Goal: Task Accomplishment & Management: Use online tool/utility

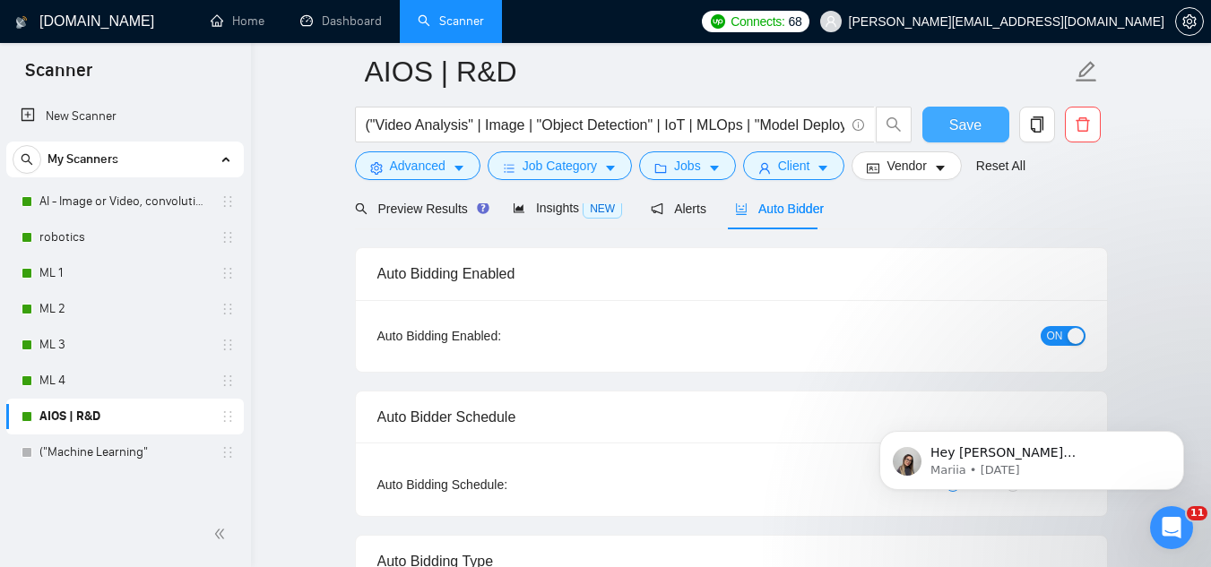
scroll to position [90, 0]
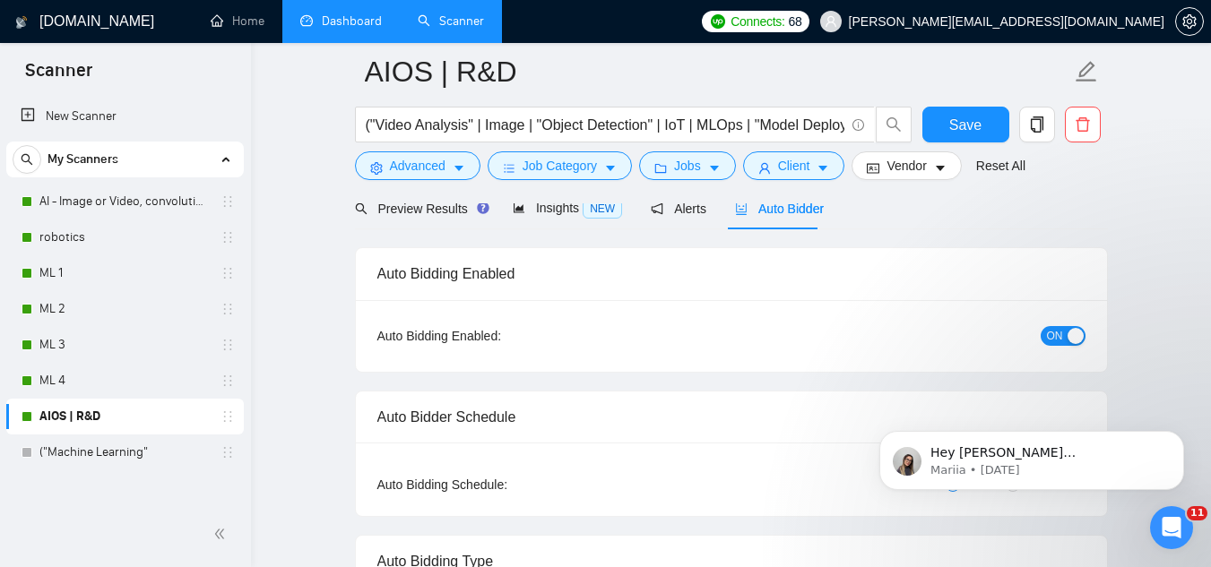
click at [336, 29] on link "Dashboard" at bounding box center [341, 20] width 82 height 15
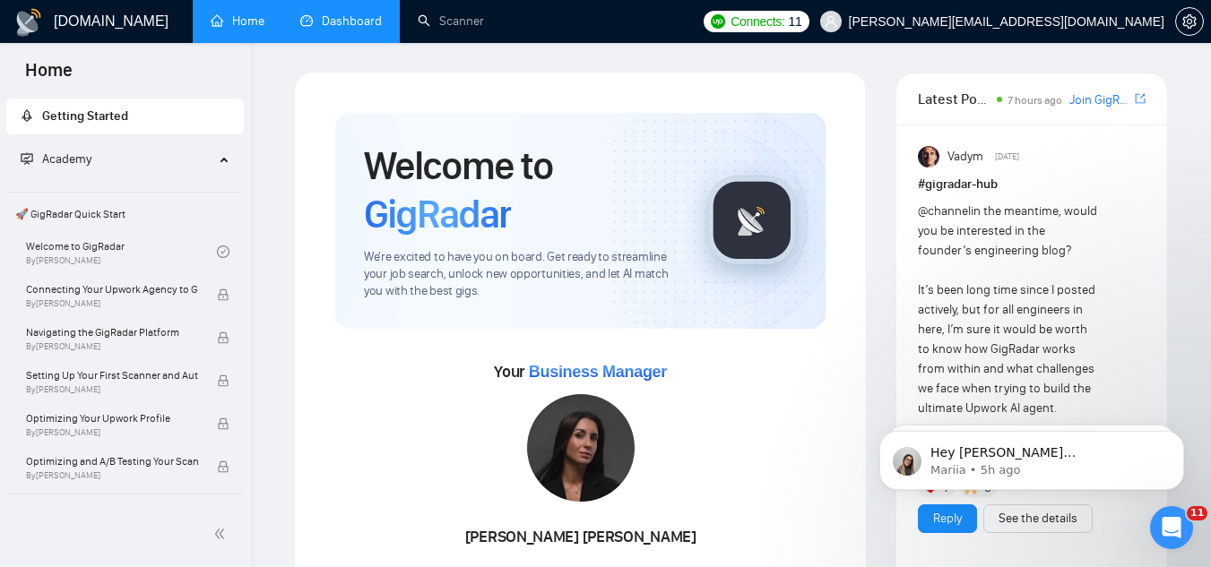
click at [333, 13] on link "Dashboard" at bounding box center [341, 20] width 82 height 15
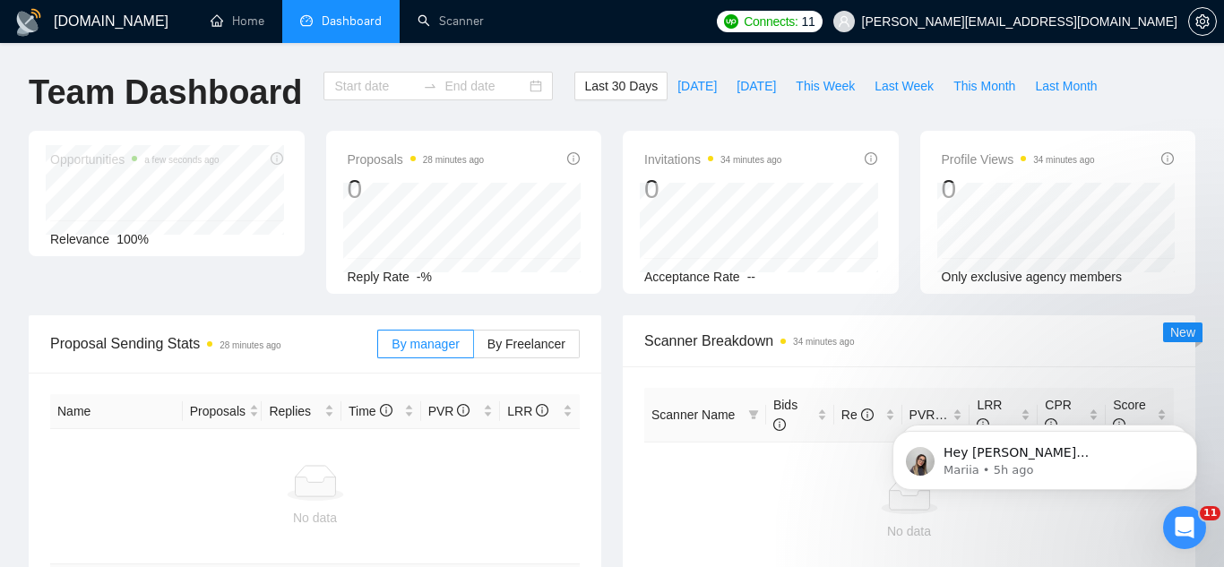
type input "[DATE]"
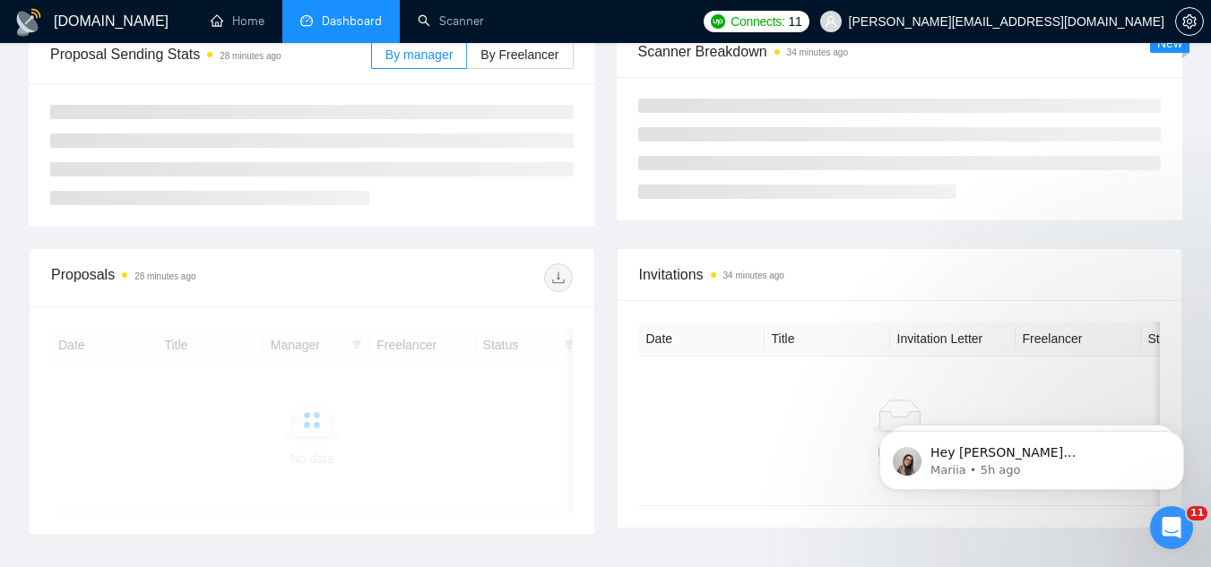
scroll to position [269, 0]
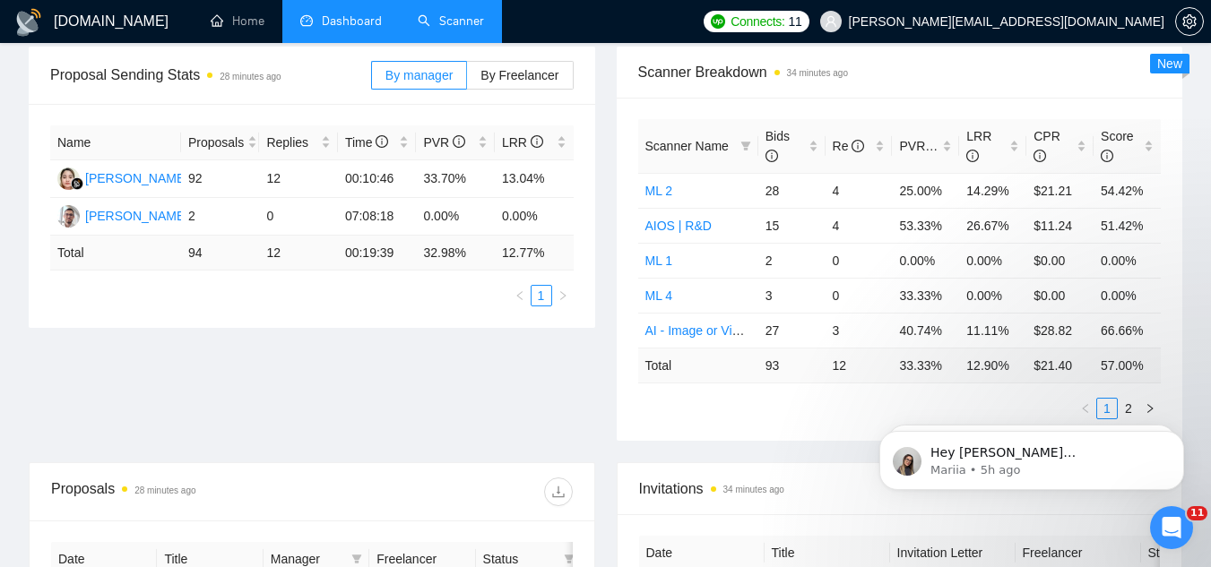
click at [473, 29] on link "Scanner" at bounding box center [451, 20] width 66 height 15
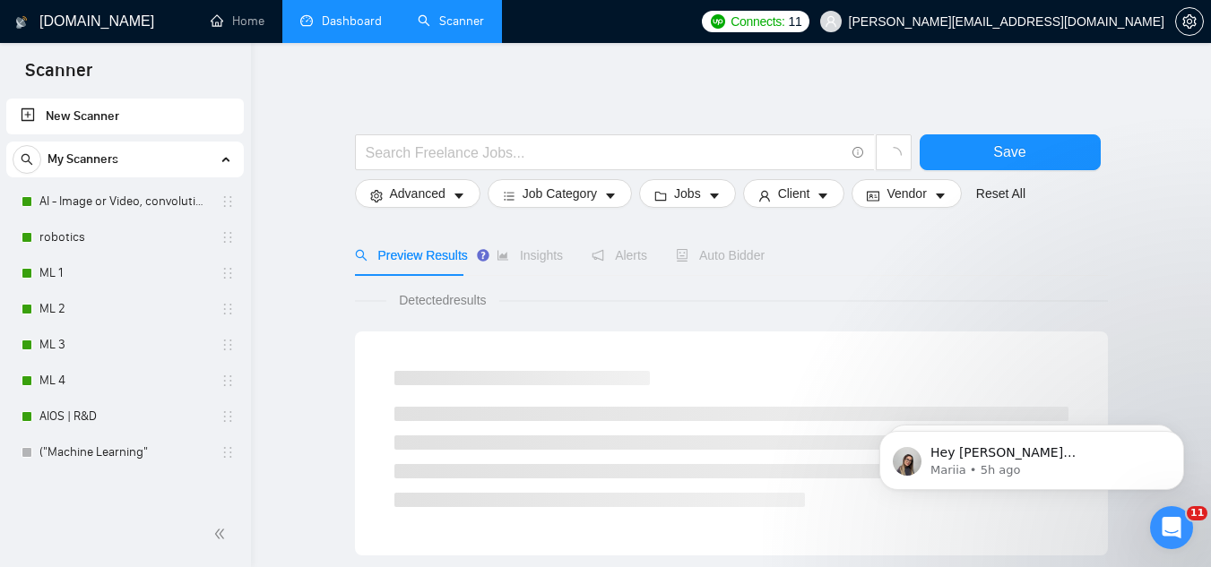
click at [342, 29] on link "Dashboard" at bounding box center [341, 20] width 82 height 15
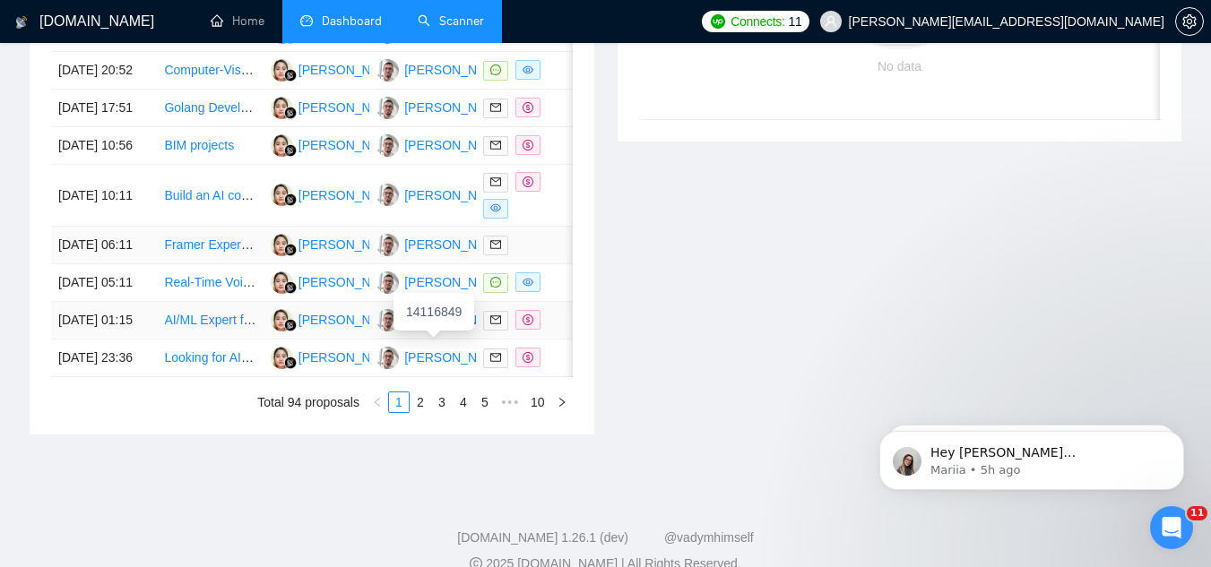
scroll to position [948, 0]
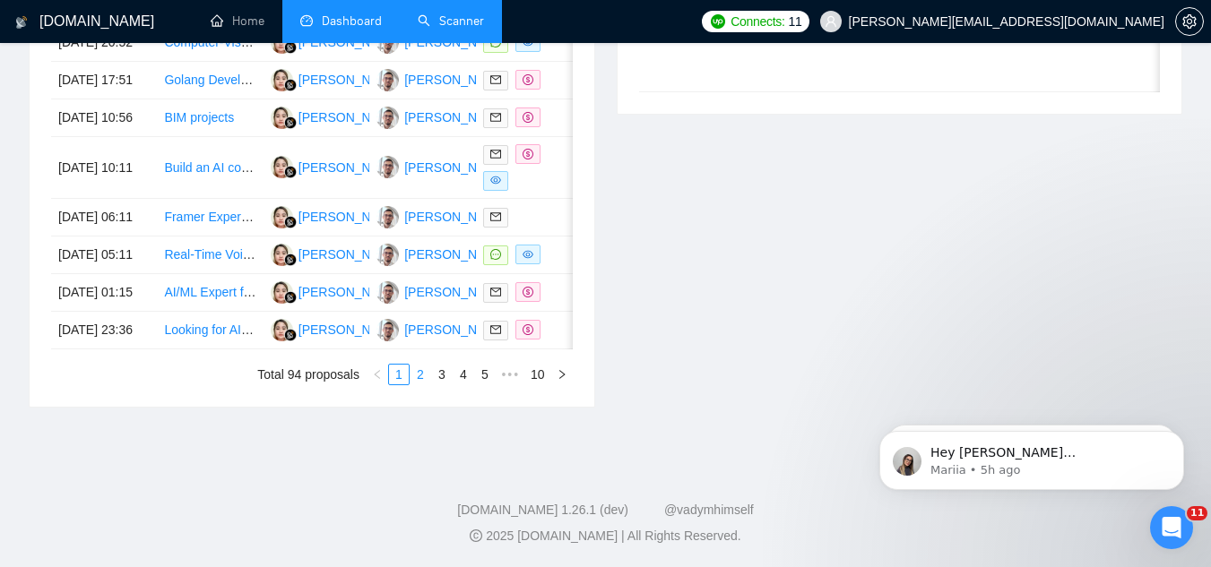
click at [424, 384] on link "2" at bounding box center [420, 375] width 20 height 20
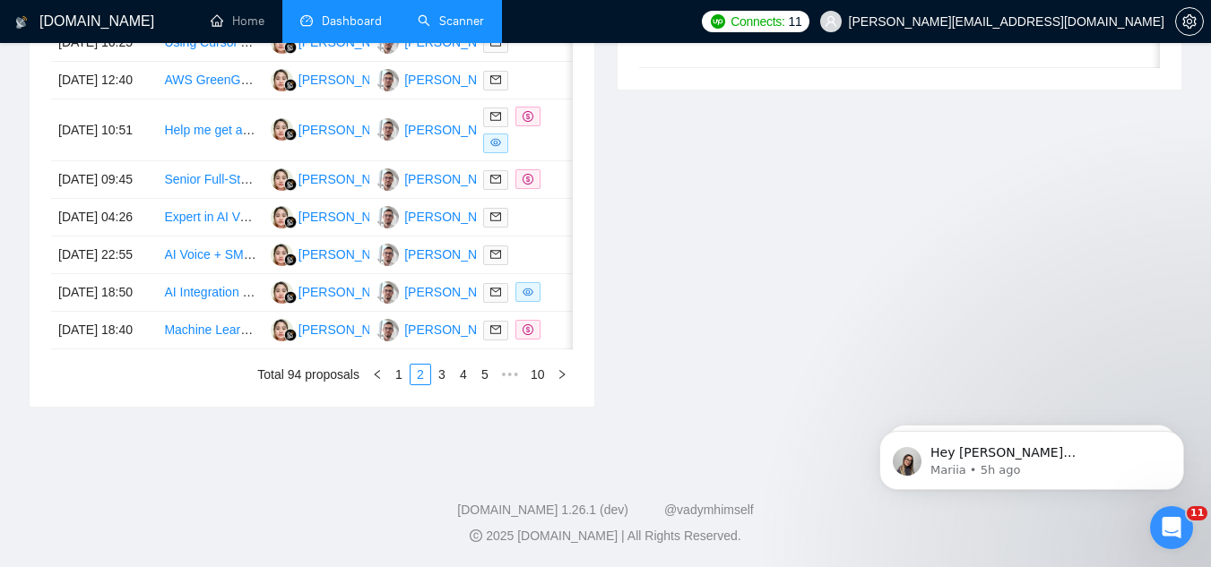
scroll to position [1038, 0]
click at [449, 384] on link "3" at bounding box center [442, 375] width 20 height 20
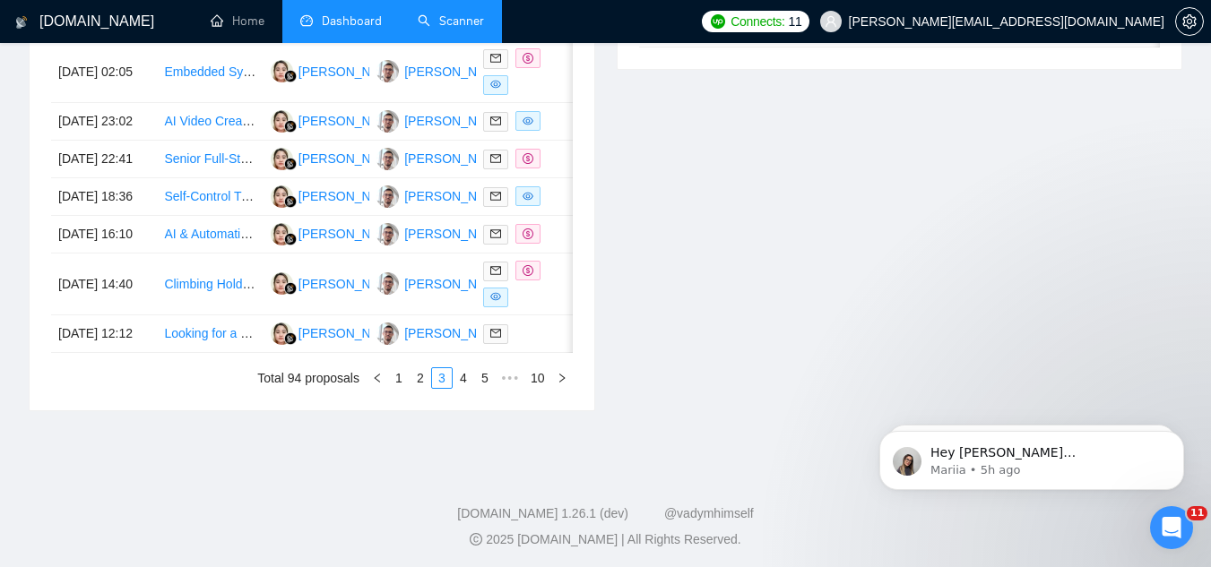
scroll to position [679, 0]
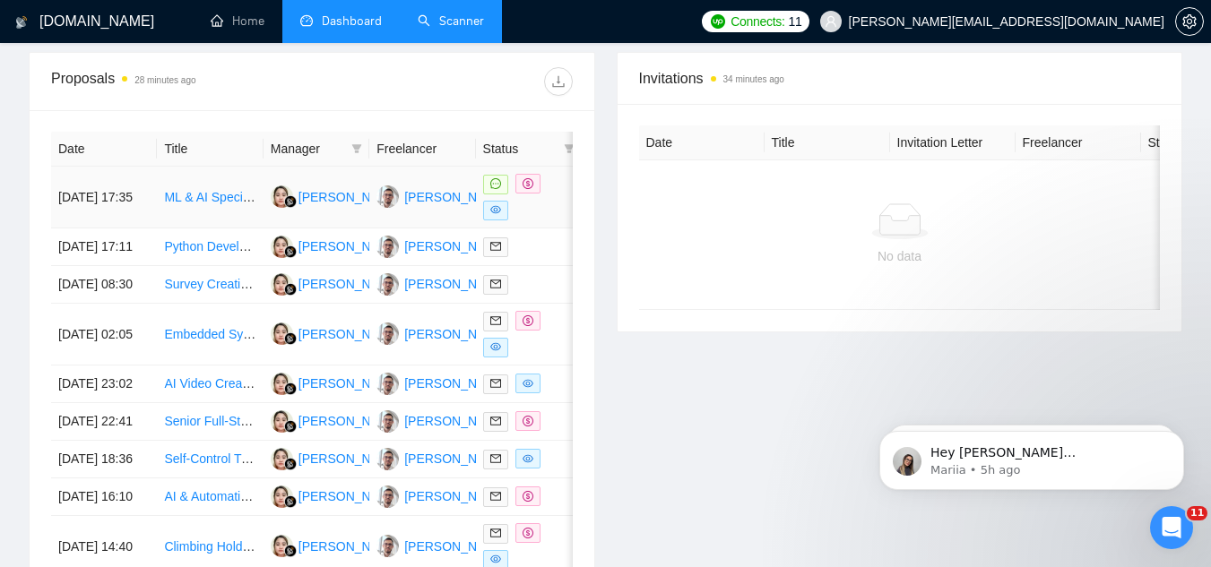
click at [140, 211] on td "10 Oct, 2025 17:35" at bounding box center [104, 198] width 106 height 62
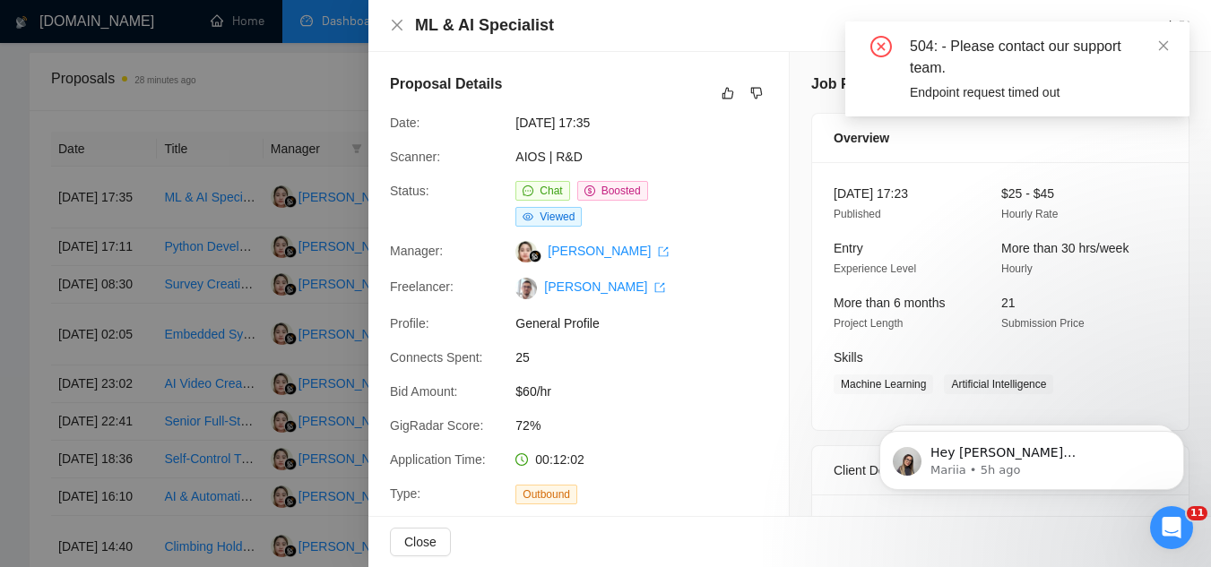
click at [220, 212] on div at bounding box center [605, 283] width 1211 height 567
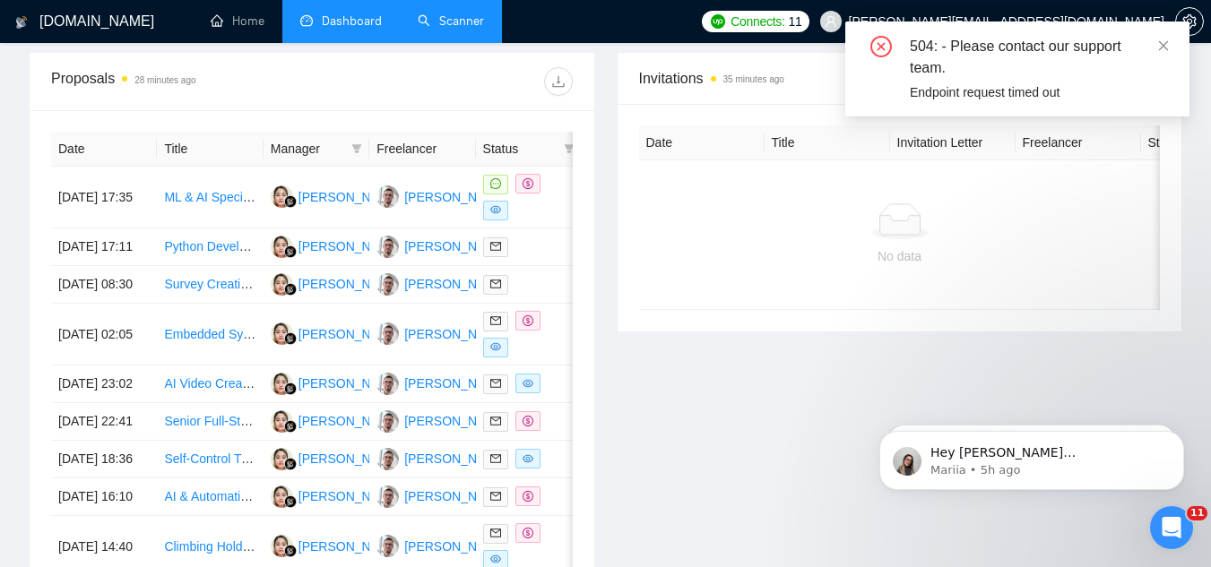
click at [475, 17] on link "Scanner" at bounding box center [451, 20] width 66 height 15
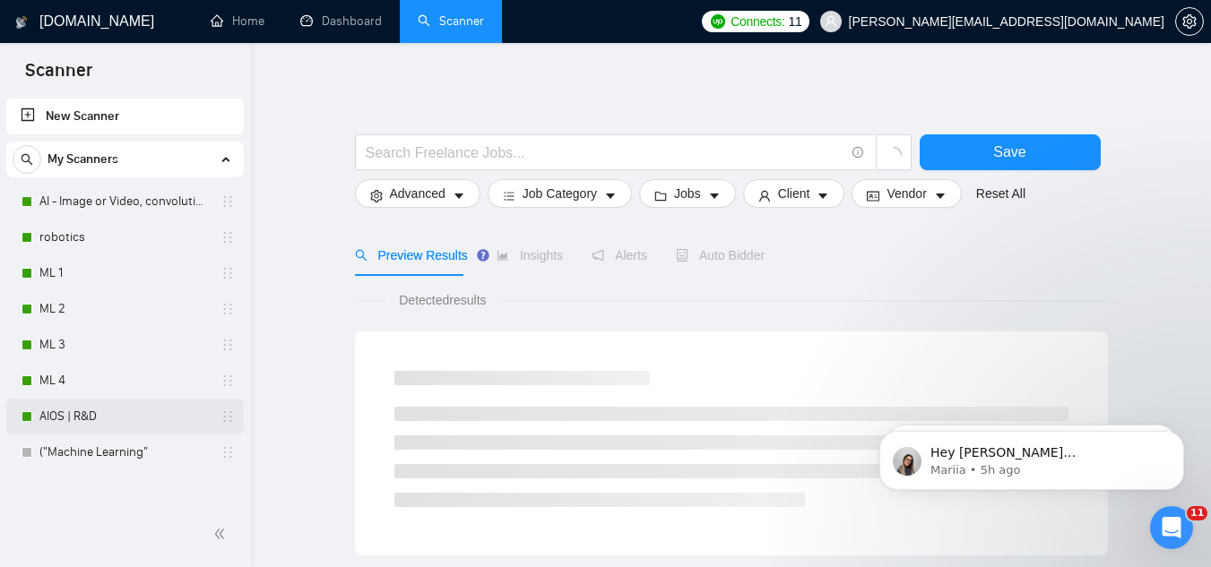
click at [84, 412] on link "AIOS | R&D" at bounding box center [124, 417] width 170 height 36
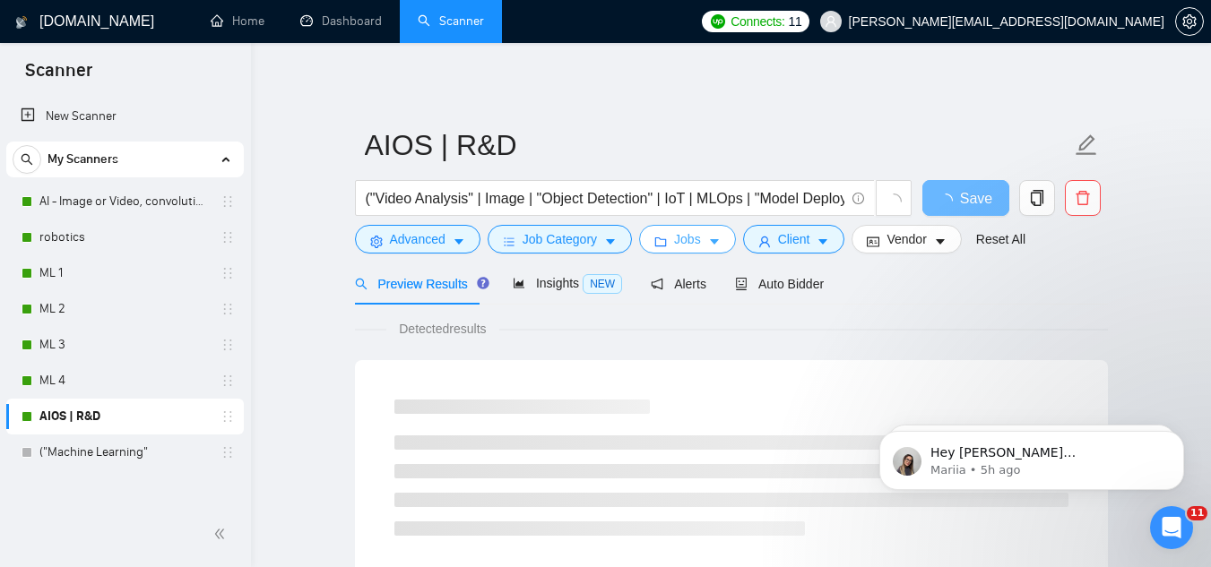
click at [683, 246] on span "Jobs" at bounding box center [687, 239] width 27 height 20
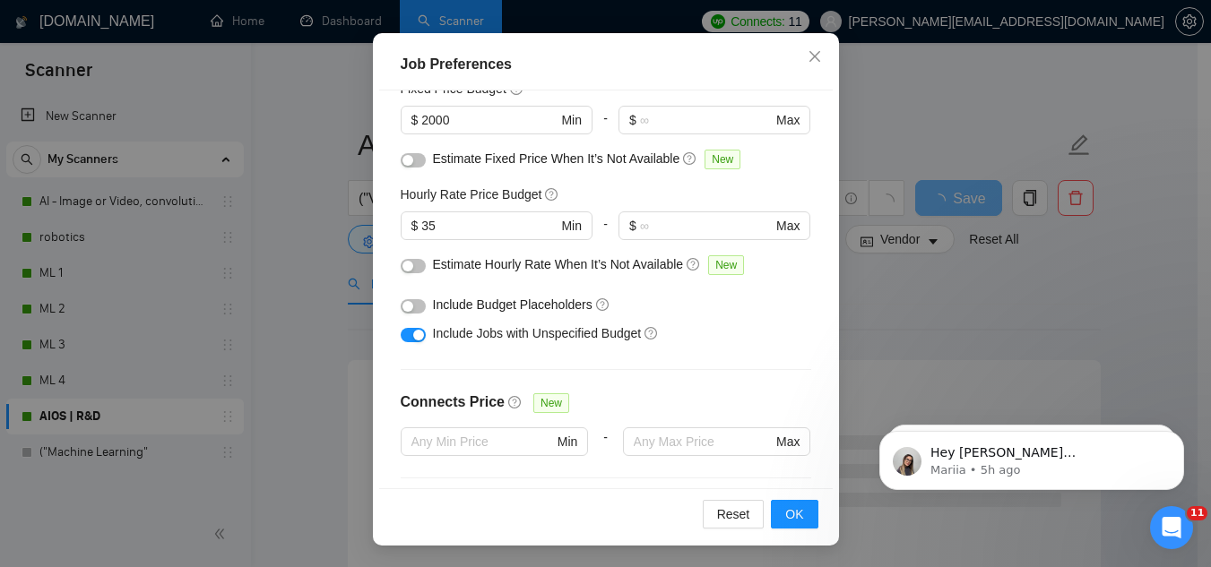
scroll to position [156, 0]
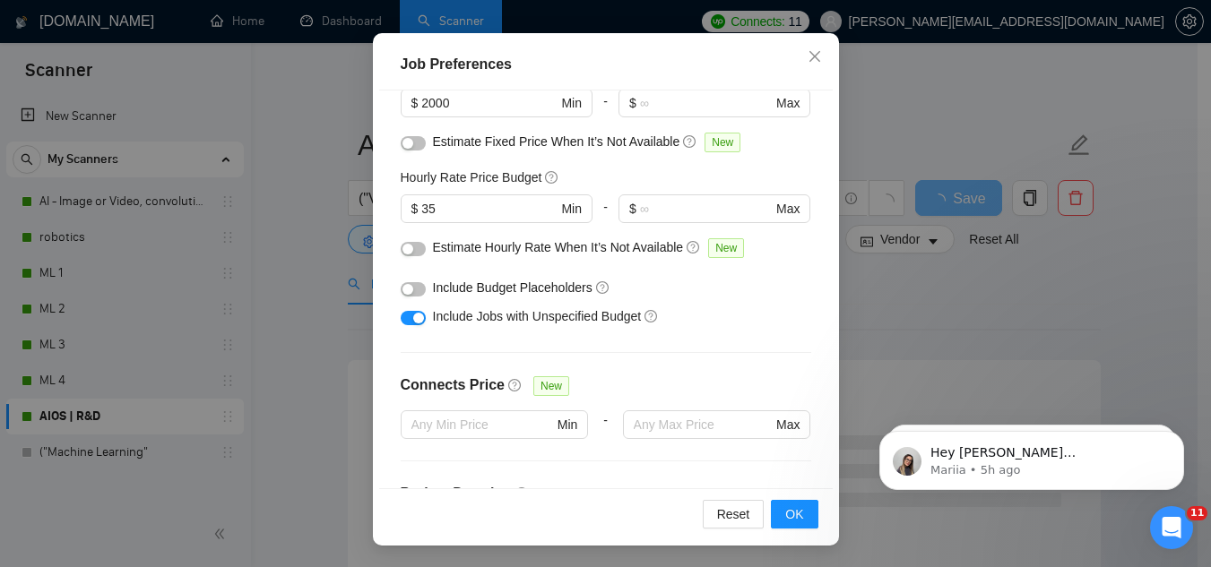
click at [881, 311] on div "Job Preferences Budget Project Type All Fixed Price Hourly Rate Fixed Price Bud…" at bounding box center [605, 283] width 1211 height 567
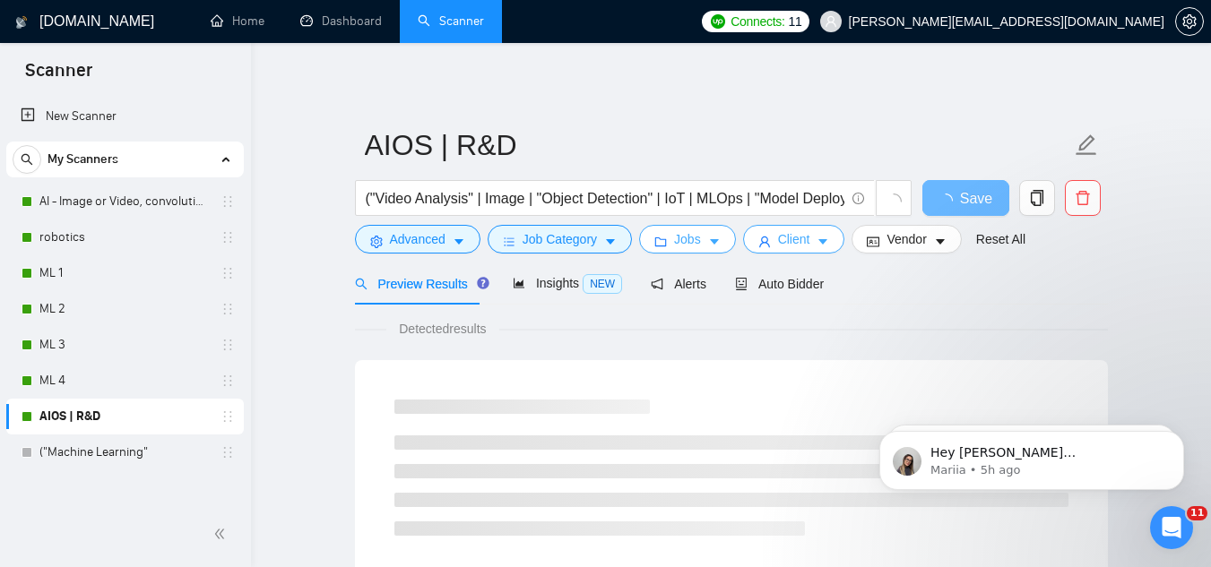
scroll to position [0, 0]
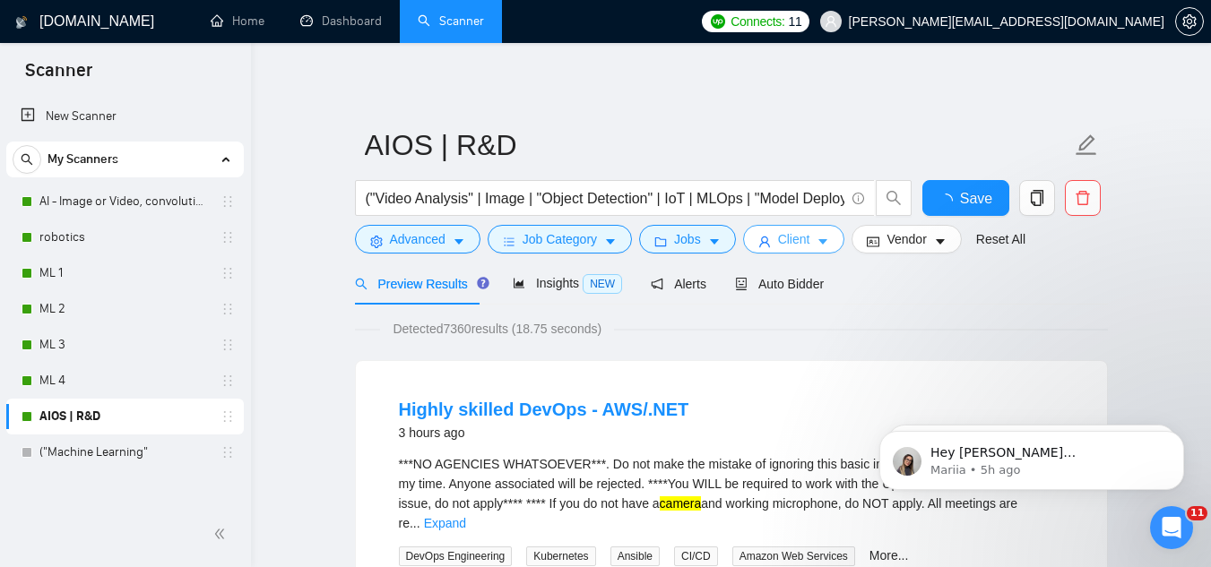
click at [765, 245] on icon "user" at bounding box center [764, 242] width 13 height 13
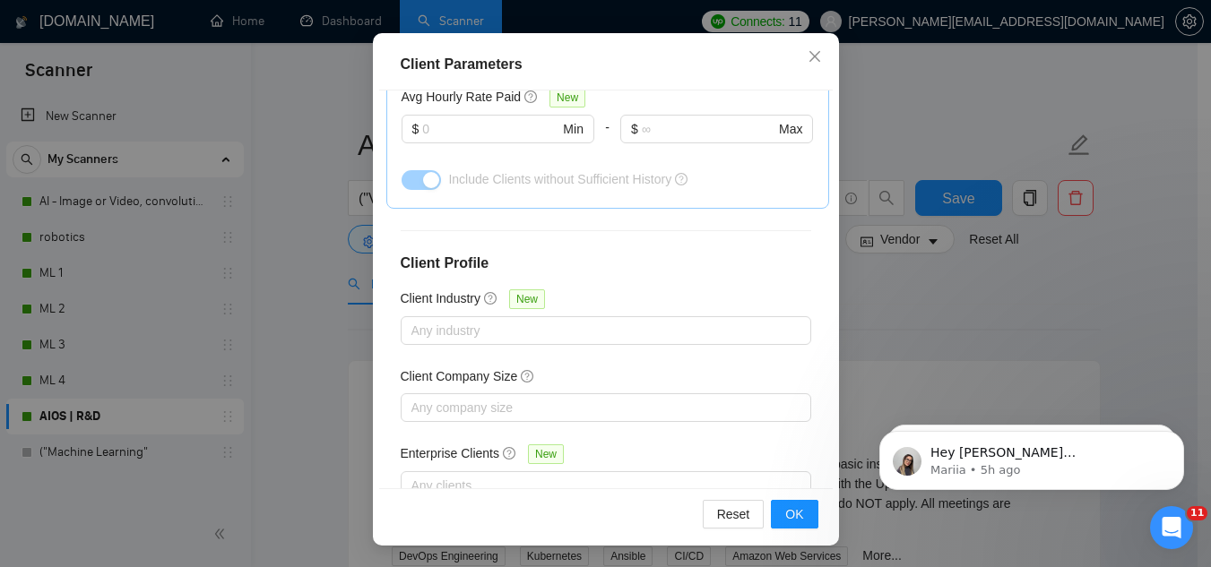
scroll to position [718, 0]
click at [890, 326] on div "Client Parameters Client Location Include Client Countries United States Austra…" at bounding box center [605, 283] width 1211 height 567
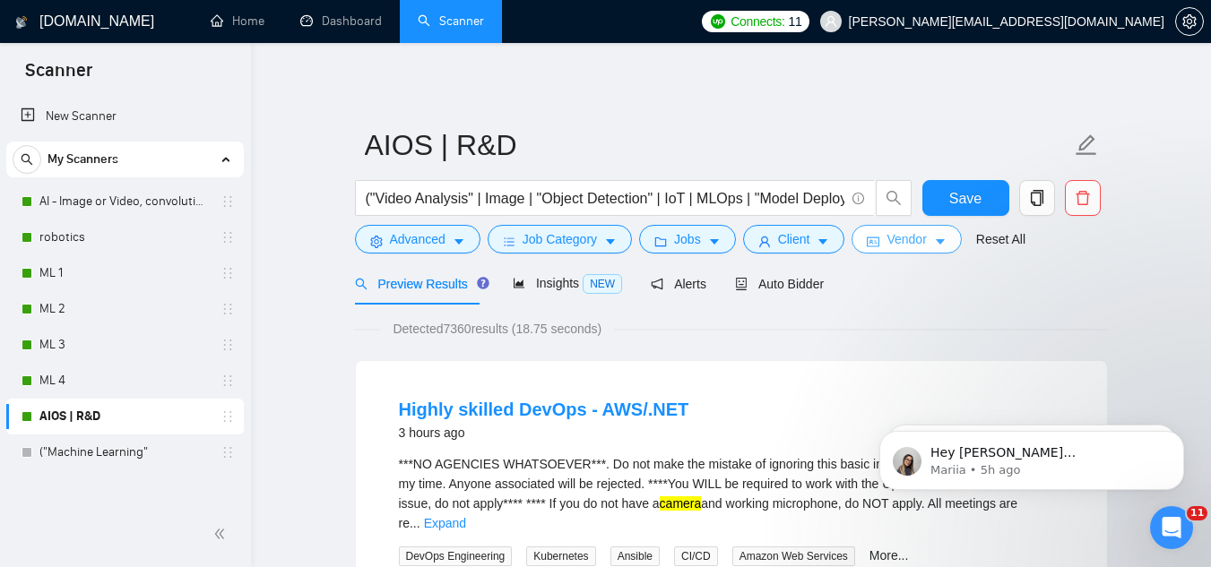
click at [876, 236] on button "Vendor" at bounding box center [905, 239] width 109 height 29
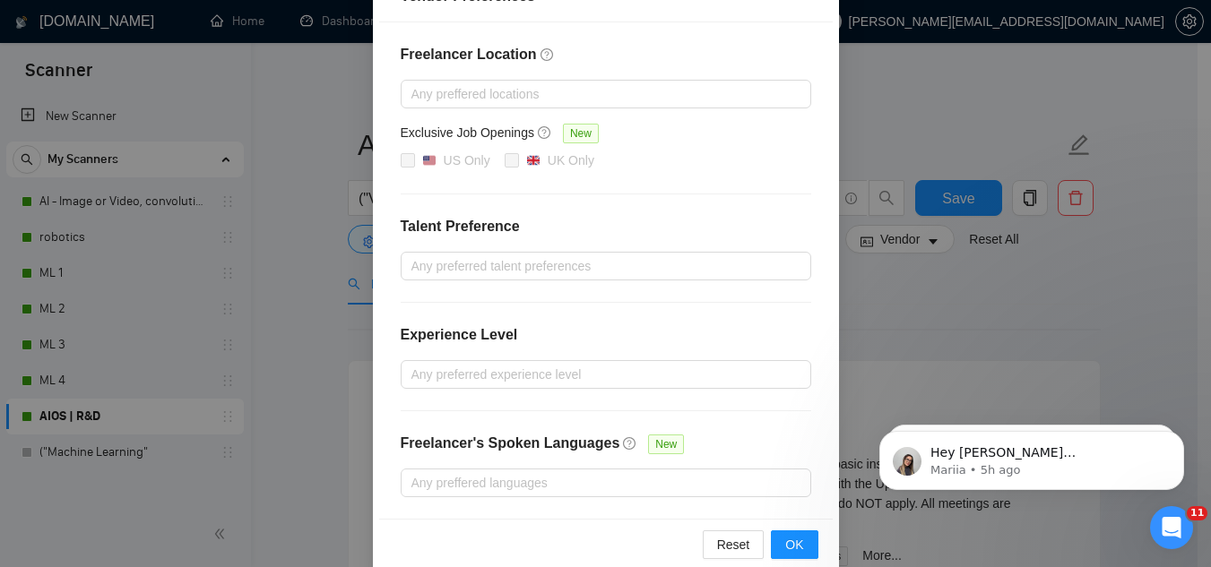
scroll to position [262, 0]
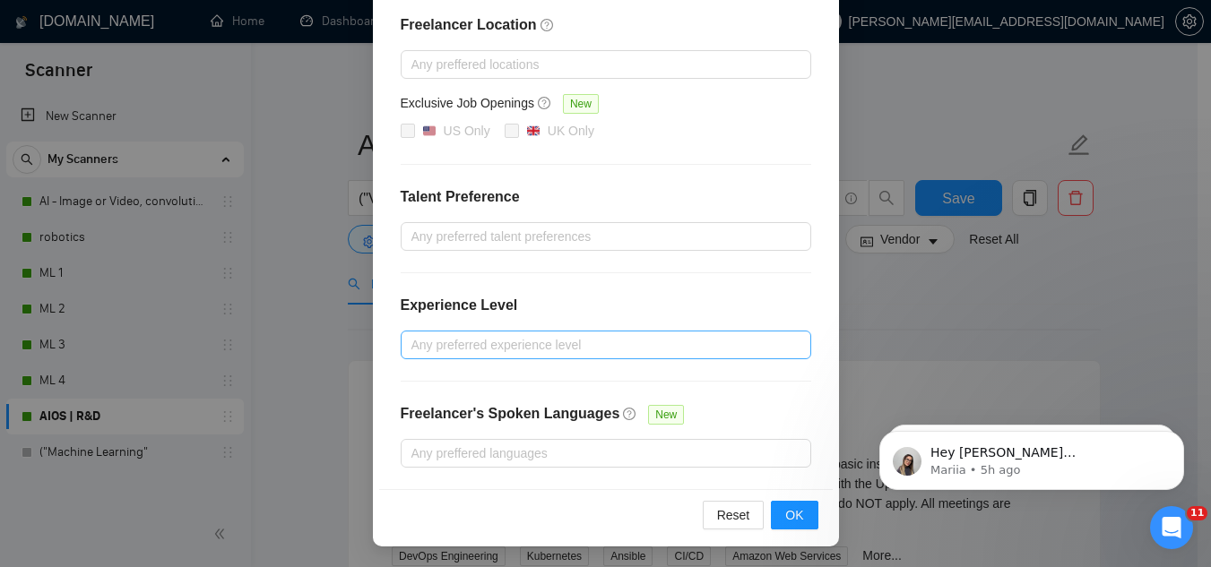
click at [586, 334] on div at bounding box center [597, 345] width 384 height 22
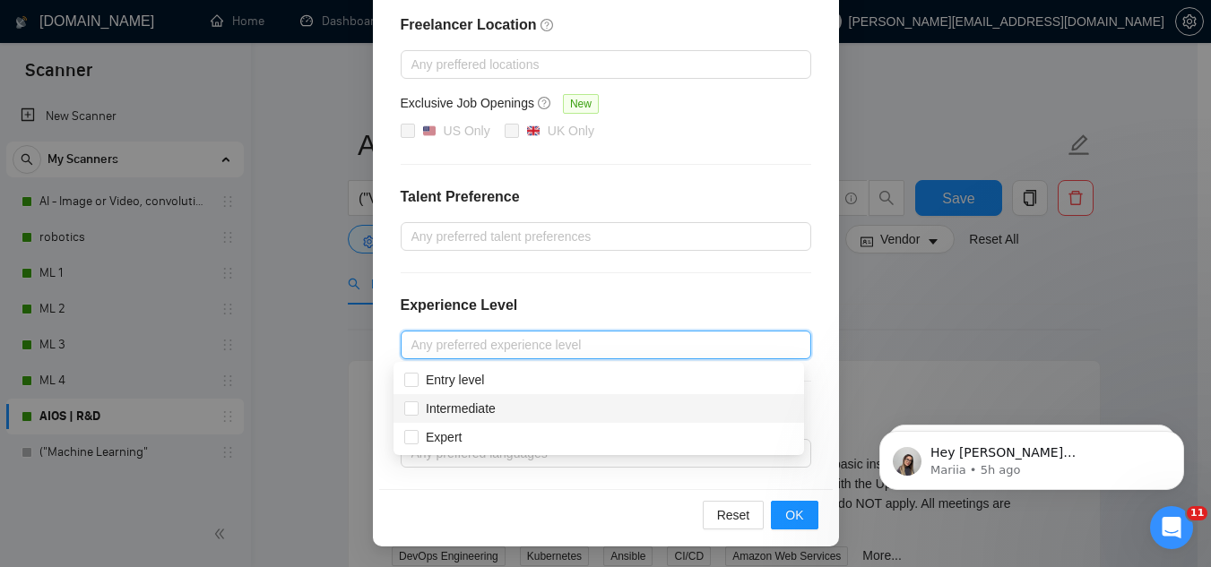
click at [541, 408] on div "Intermediate" at bounding box center [598, 409] width 389 height 20
checkbox input "true"
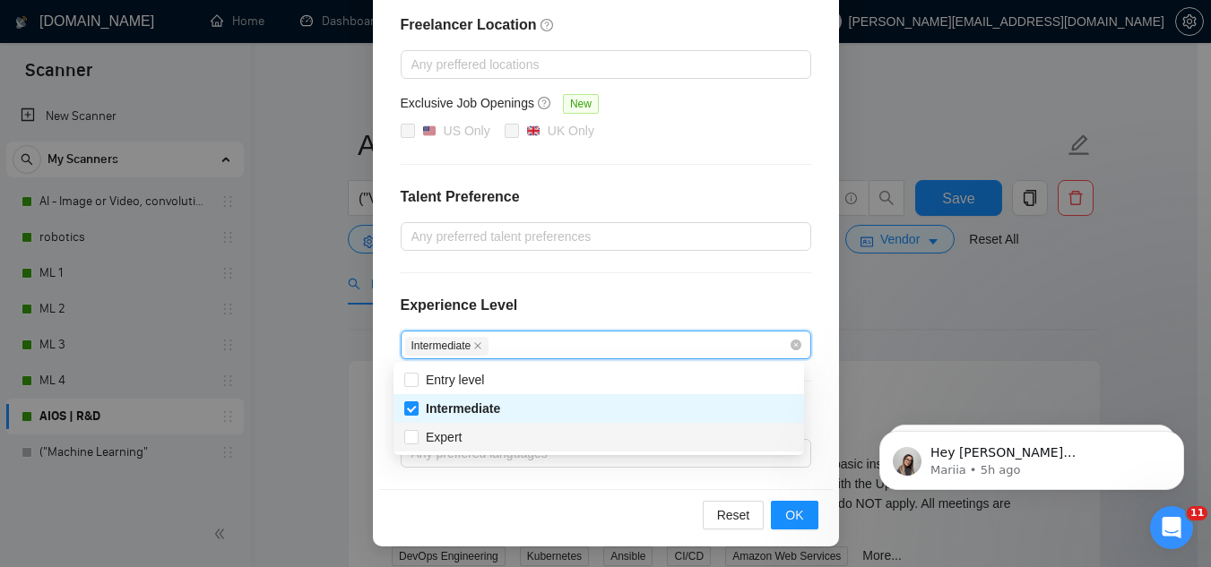
click at [504, 438] on div "Expert" at bounding box center [598, 438] width 389 height 20
checkbox input "true"
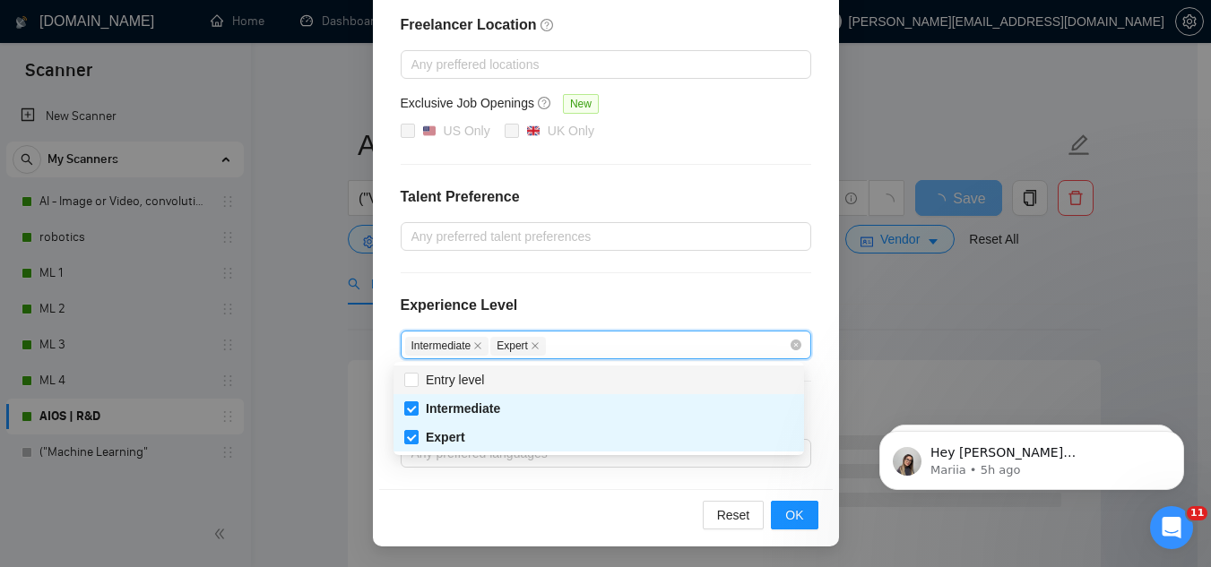
click at [786, 495] on div "Reset OK" at bounding box center [606, 514] width 454 height 51
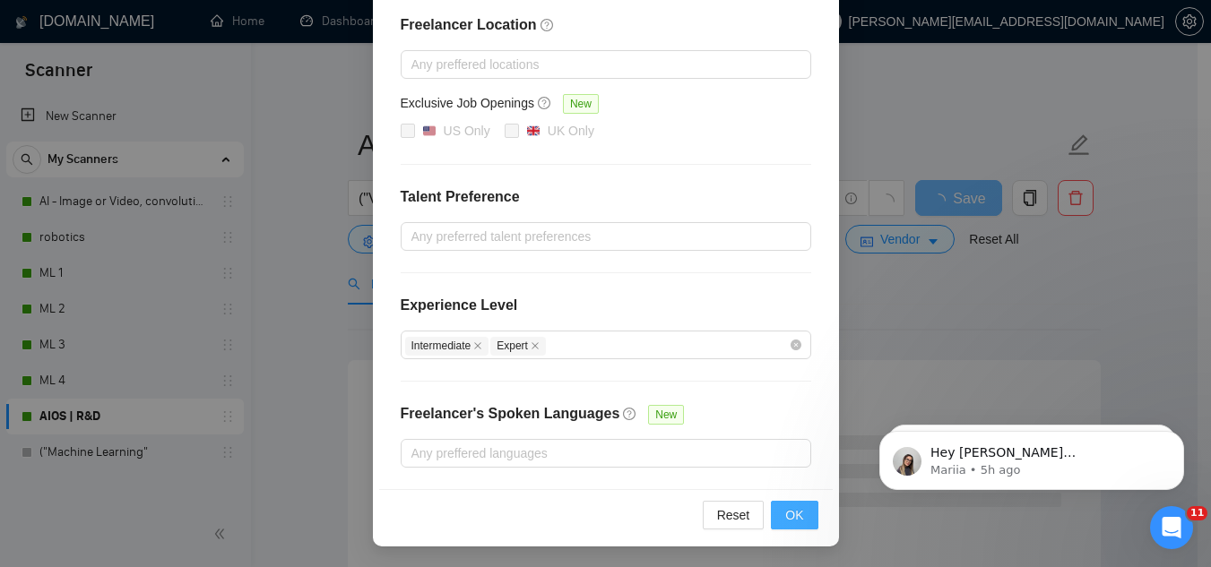
click at [786, 521] on span "OK" at bounding box center [794, 515] width 18 height 20
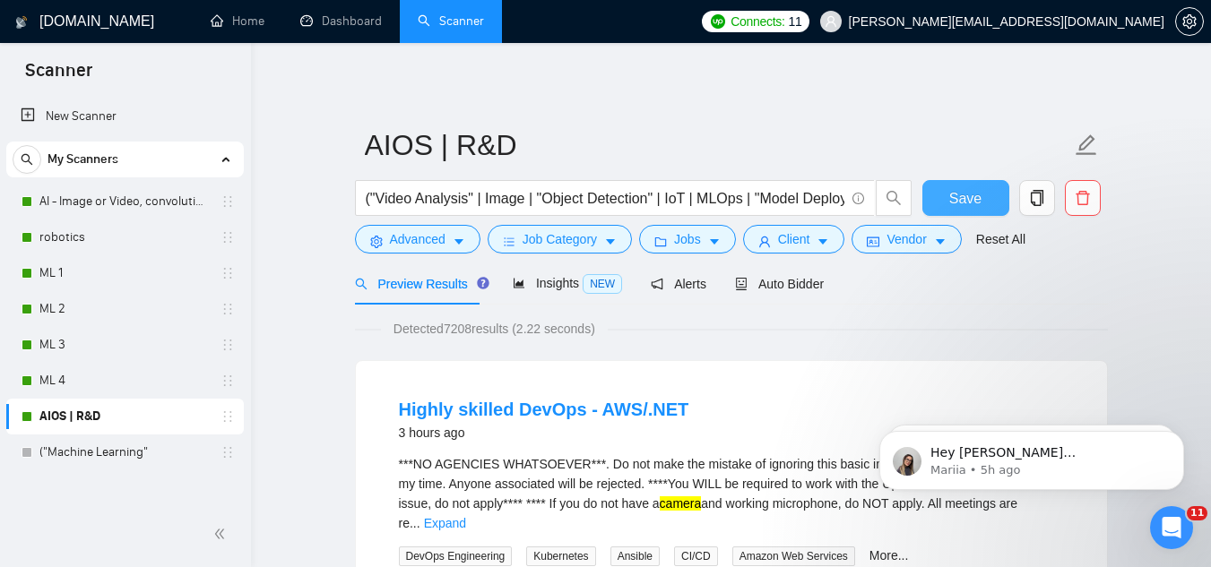
click at [974, 201] on span "Save" at bounding box center [965, 198] width 32 height 22
click at [84, 383] on link "ML 4" at bounding box center [124, 381] width 170 height 36
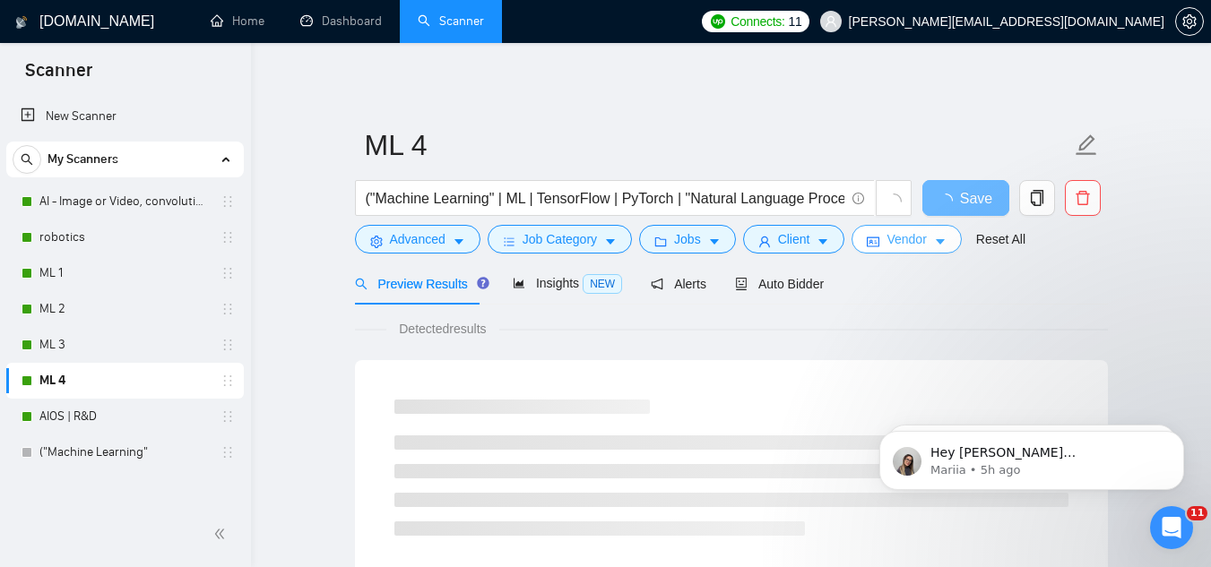
click at [888, 250] on button "Vendor" at bounding box center [905, 239] width 109 height 29
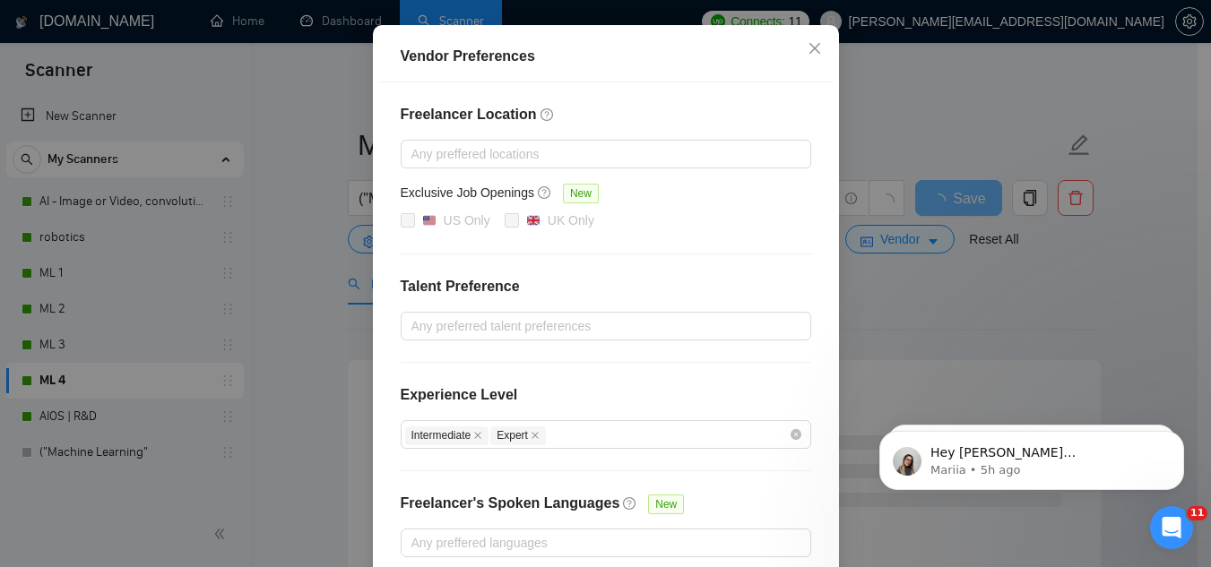
scroll to position [262, 0]
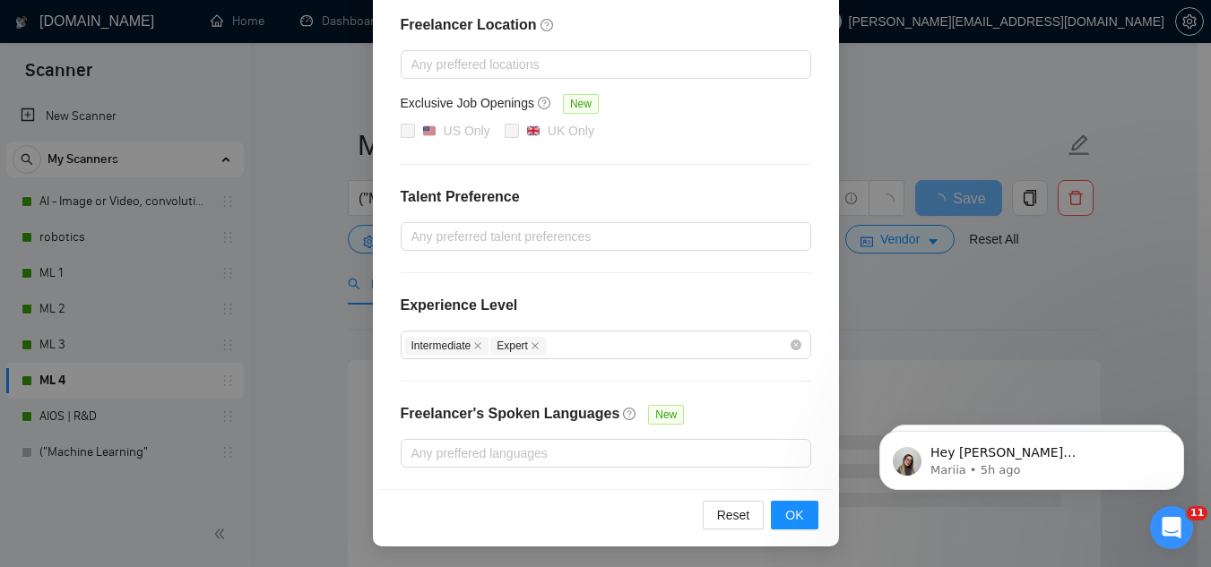
click at [937, 310] on div "Vendor Preferences Freelancer Location Any preffered locations Exclusive Job Op…" at bounding box center [605, 283] width 1211 height 567
